Goal: Transaction & Acquisition: Purchase product/service

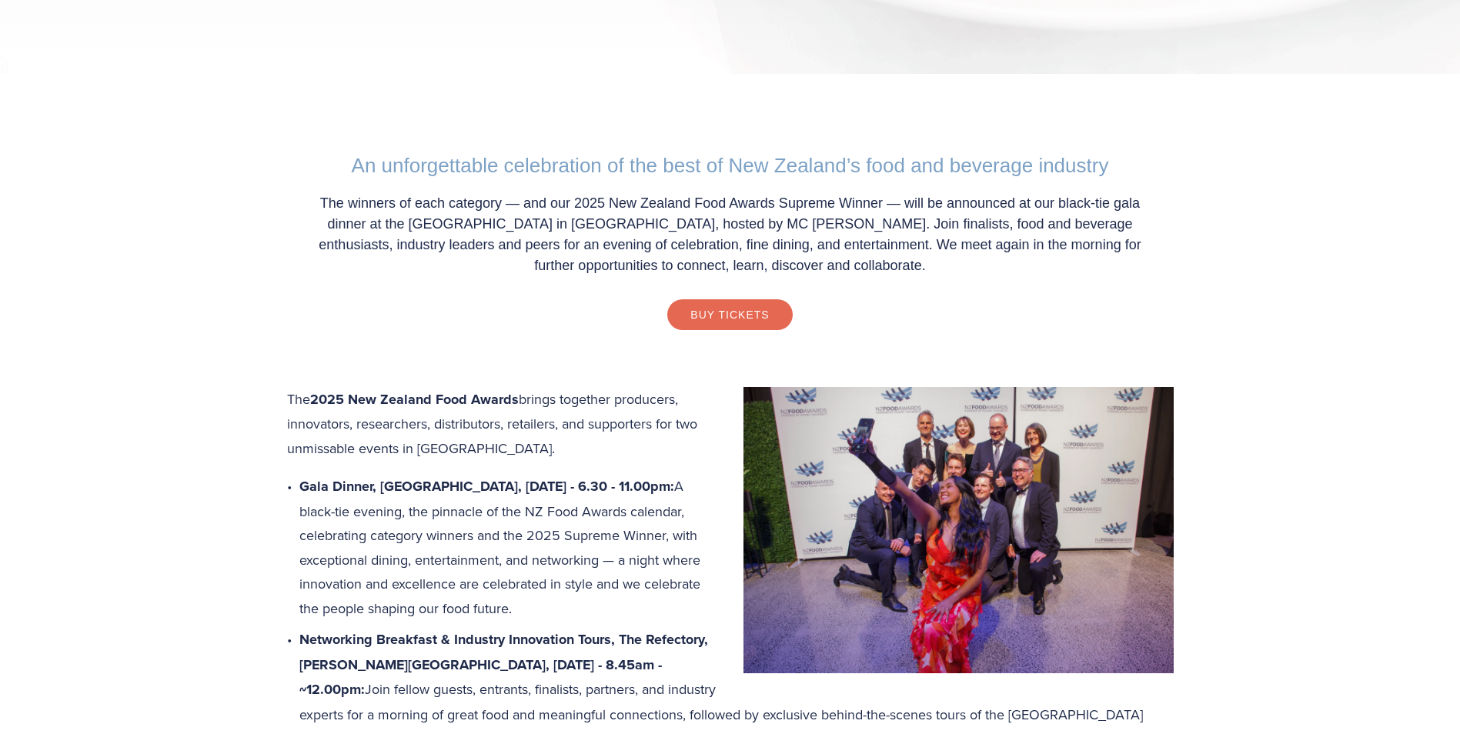
scroll to position [539, 0]
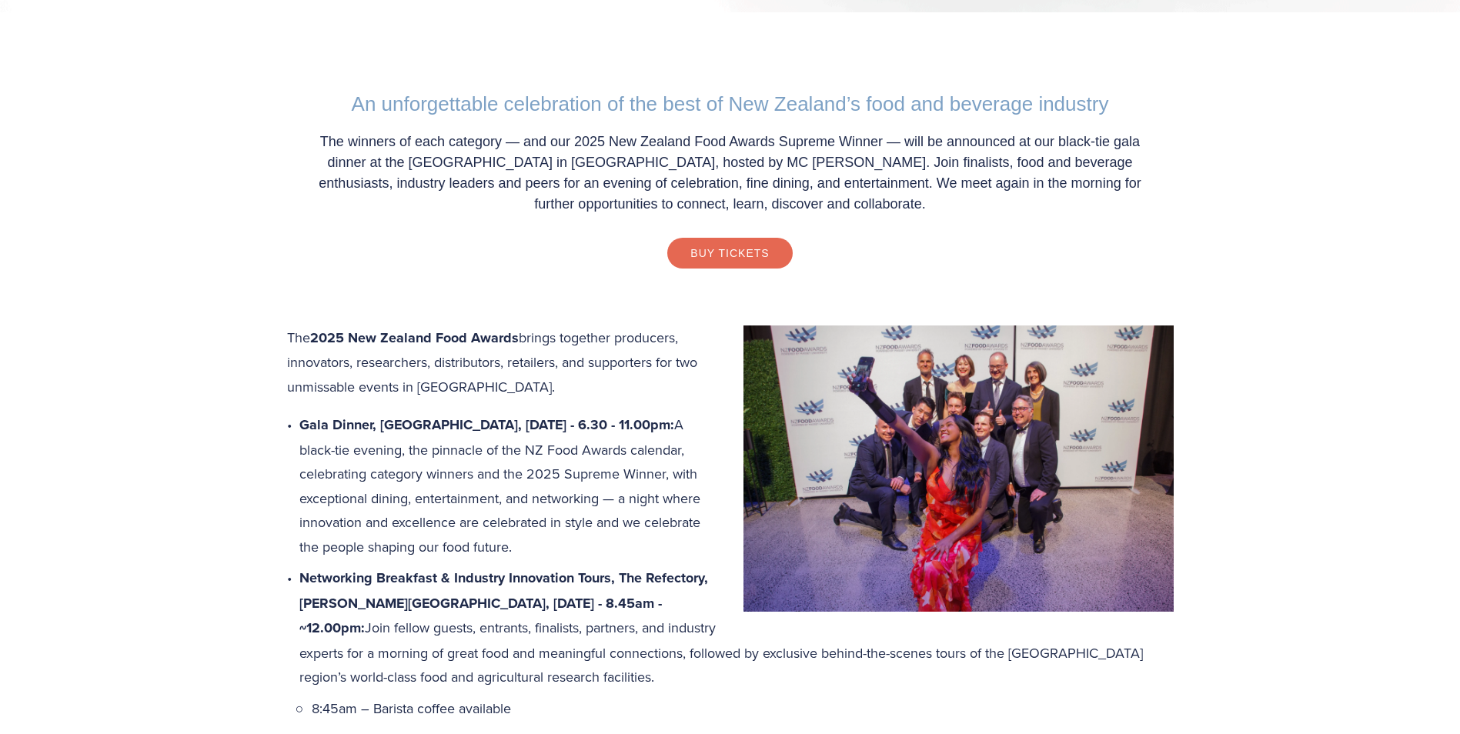
click at [758, 249] on link "Buy Tickets" at bounding box center [729, 253] width 125 height 31
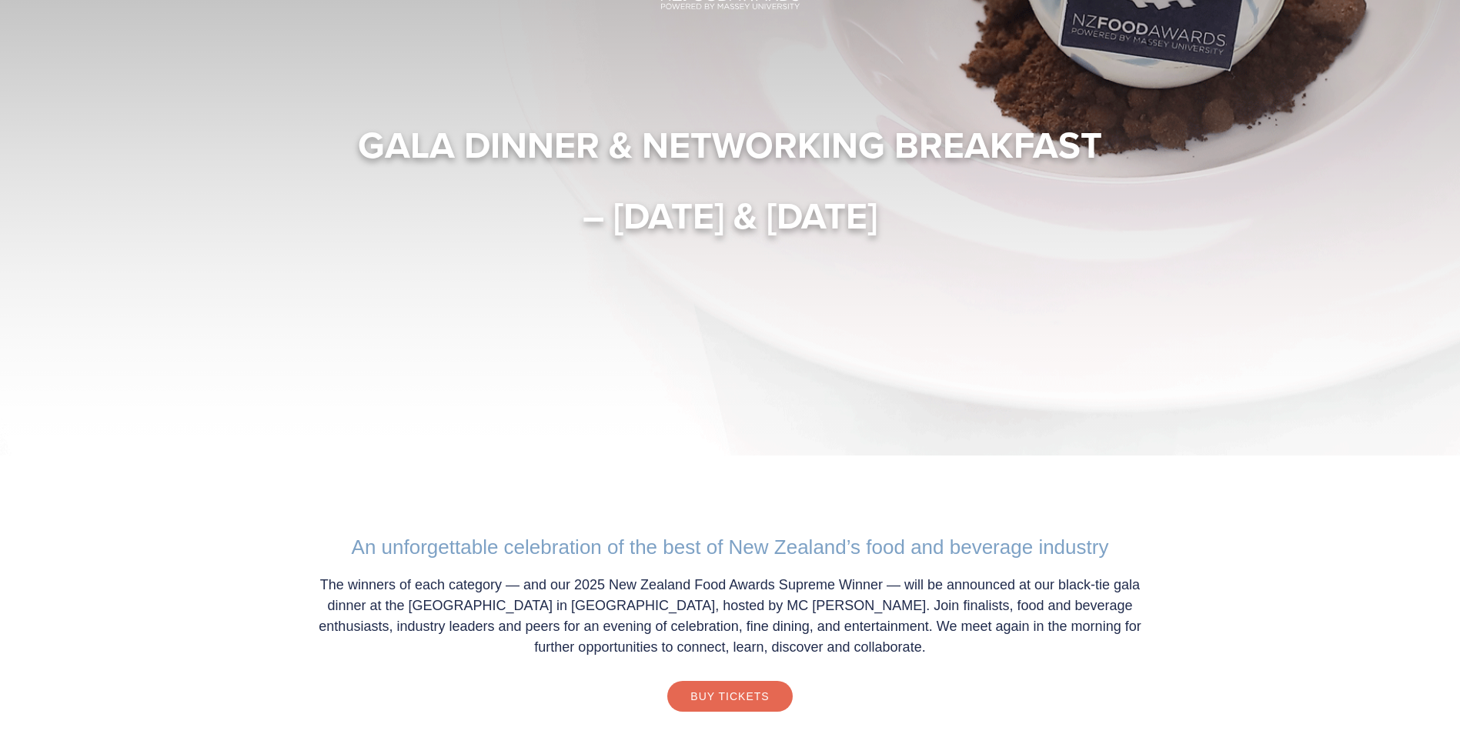
scroll to position [0, 0]
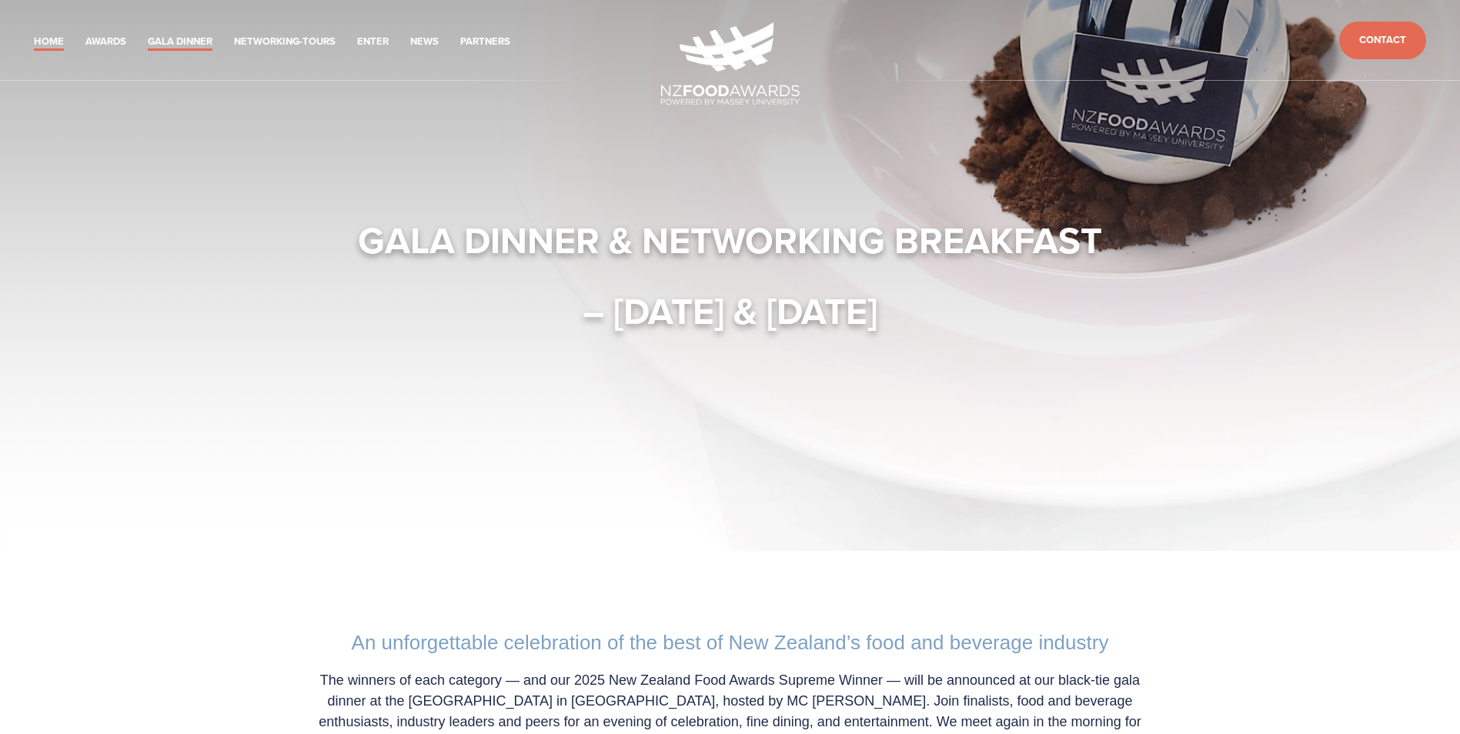
click at [55, 42] on link "Home" at bounding box center [49, 42] width 30 height 18
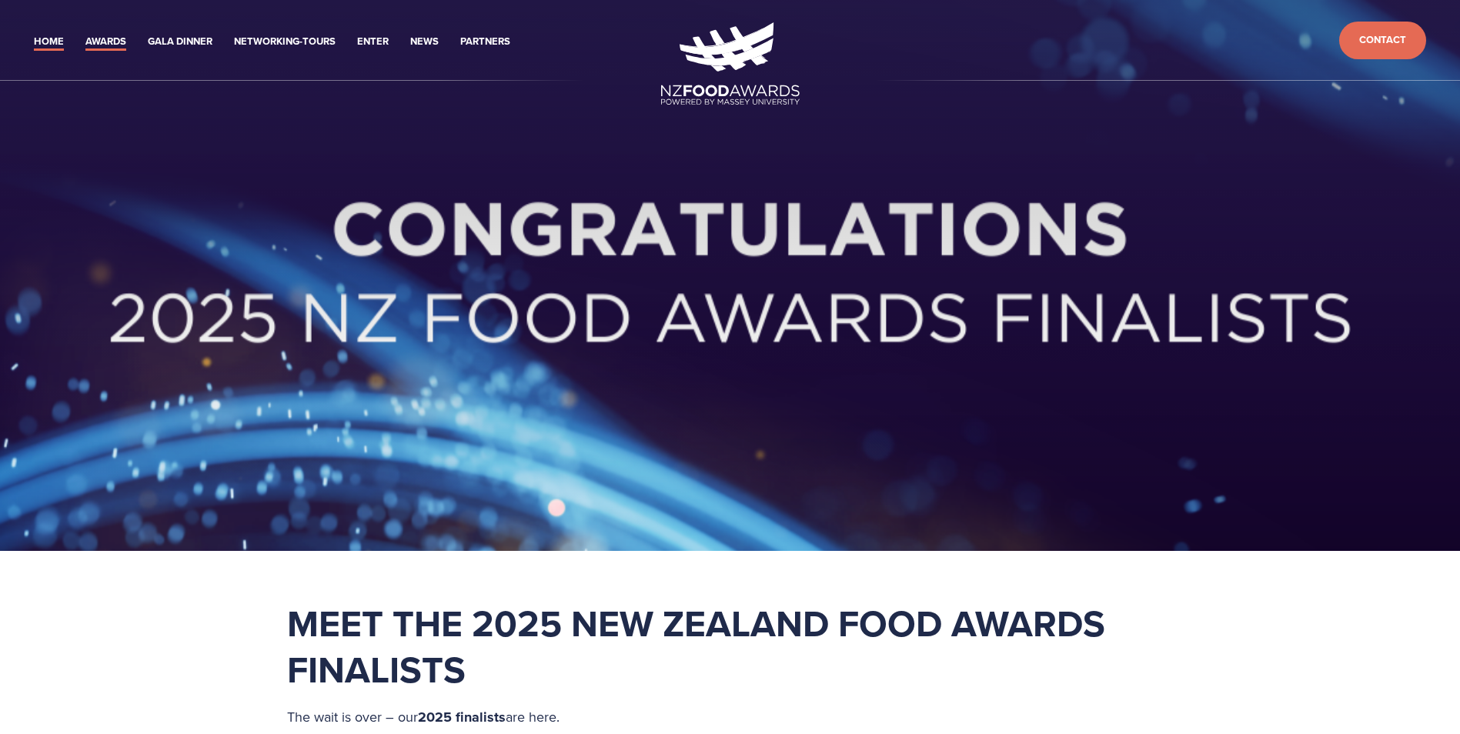
click at [102, 40] on link "Awards" at bounding box center [105, 42] width 41 height 18
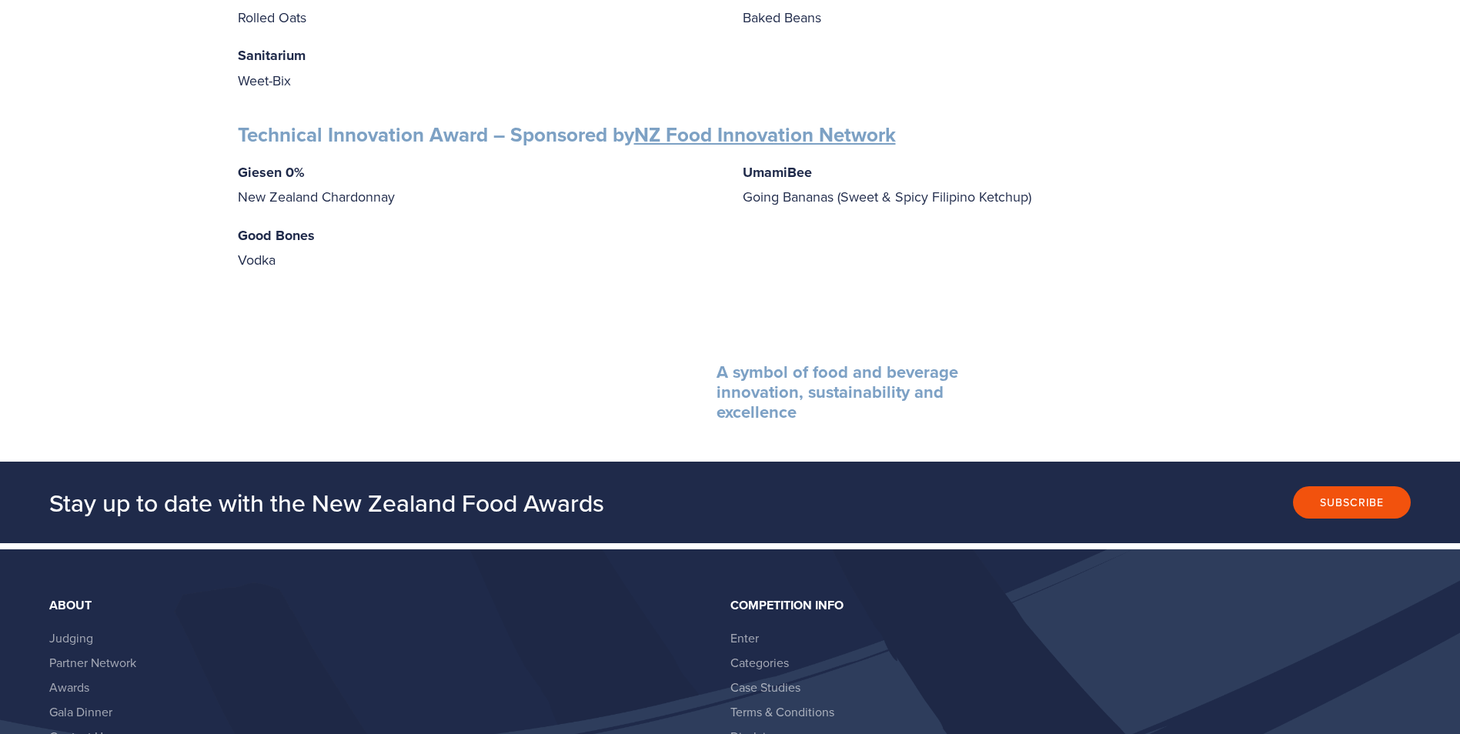
scroll to position [2538, 0]
